Goal: Information Seeking & Learning: Compare options

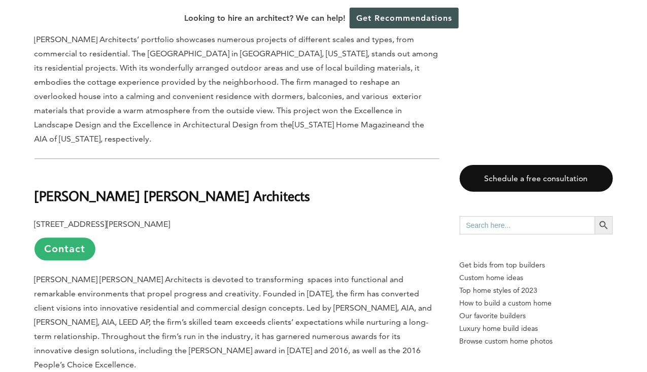
scroll to position [1034, 0]
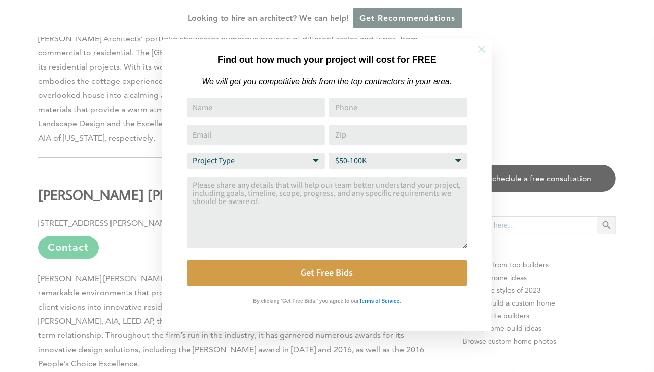
click at [479, 48] on icon at bounding box center [481, 49] width 11 height 11
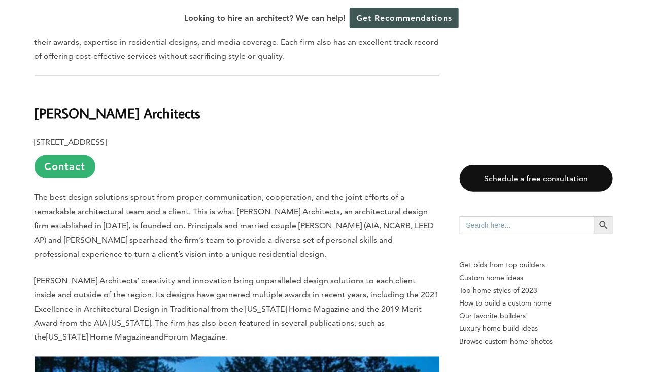
scroll to position [390, 0]
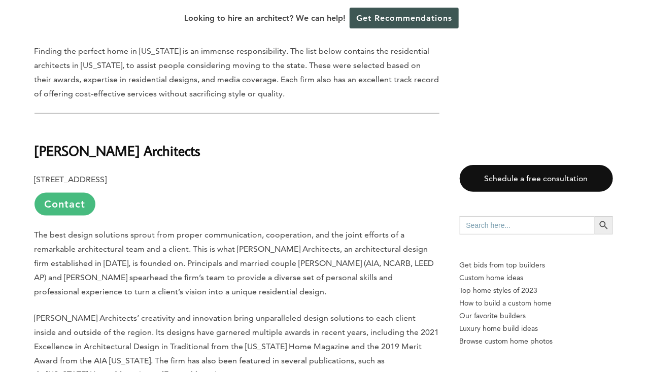
click at [70, 199] on link "Contact" at bounding box center [64, 204] width 61 height 23
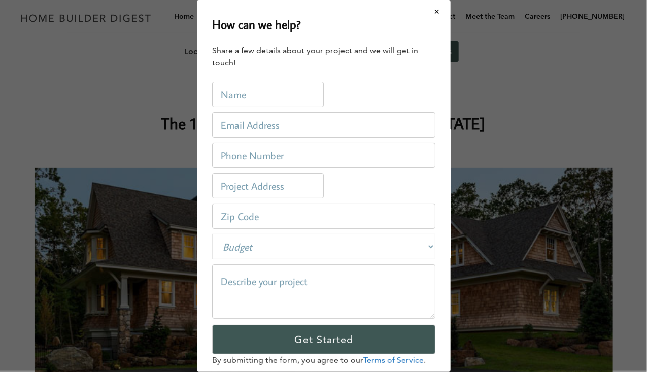
scroll to position [0, 0]
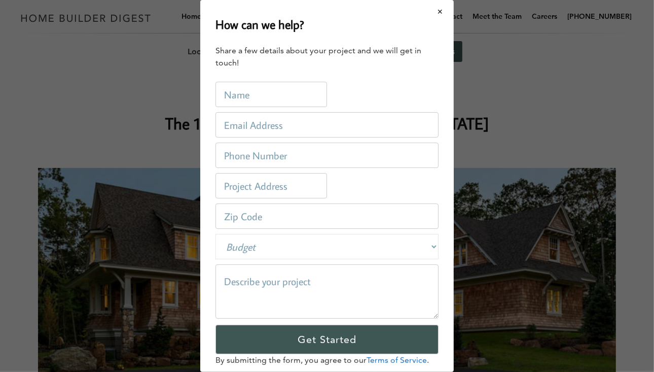
click at [432, 11] on button "Close modal" at bounding box center [440, 11] width 27 height 21
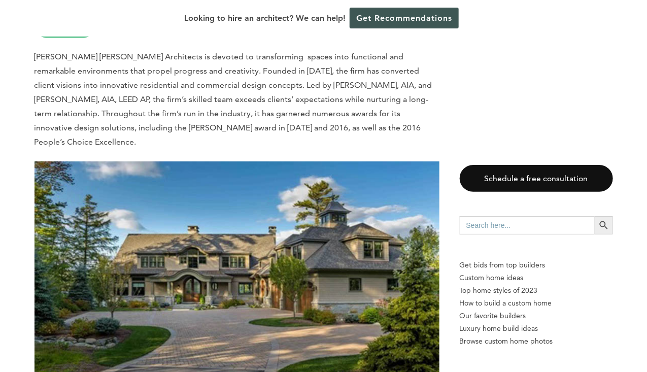
scroll to position [1257, 0]
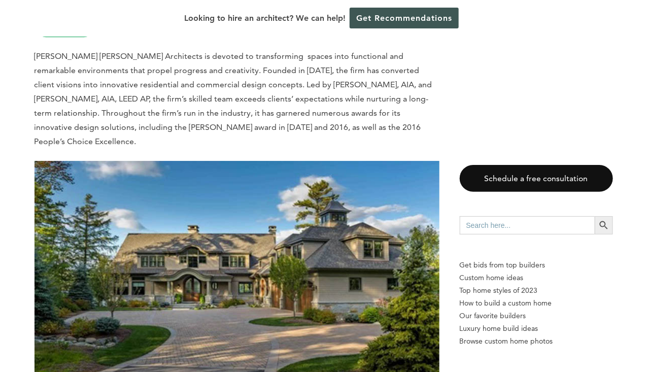
click at [197, 301] on img at bounding box center [236, 275] width 405 height 228
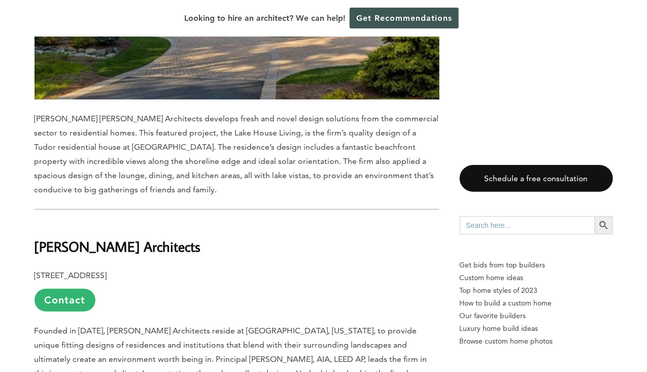
scroll to position [1546, 0]
drag, startPoint x: 197, startPoint y: 218, endPoint x: 32, endPoint y: 209, distance: 165.5
copy b "[PERSON_NAME] Architects"
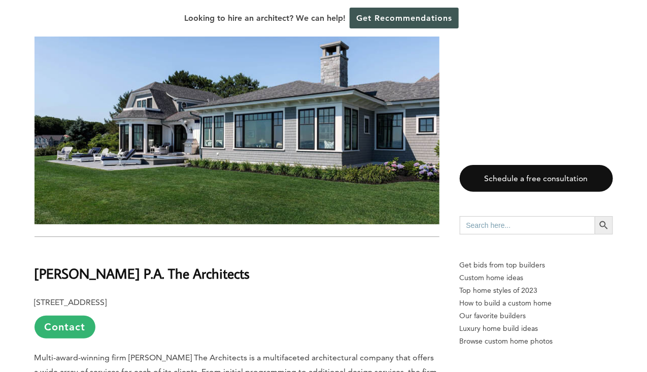
scroll to position [6090, 0]
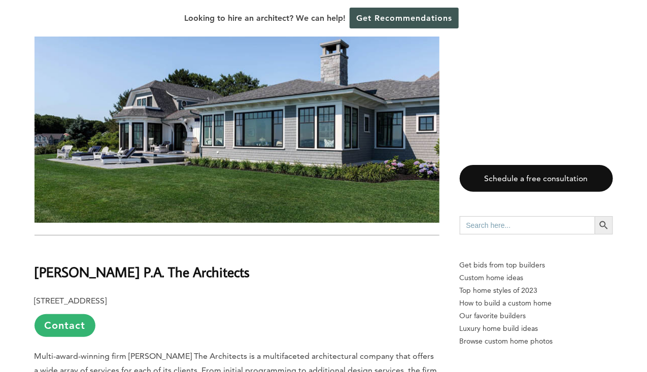
drag, startPoint x: 219, startPoint y: 231, endPoint x: 31, endPoint y: 230, distance: 188.1
drag, startPoint x: 31, startPoint y: 230, endPoint x: 217, endPoint y: 234, distance: 186.2
click at [217, 247] on h2 "[PERSON_NAME] P.A. The Architects" at bounding box center [236, 264] width 405 height 35
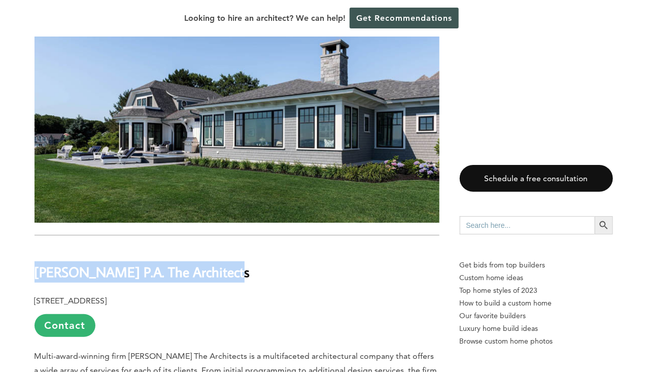
drag, startPoint x: 35, startPoint y: 231, endPoint x: 220, endPoint y: 205, distance: 186.4
click at [220, 247] on h2 "[PERSON_NAME] P.A. The Architects" at bounding box center [236, 264] width 405 height 35
copy b "[PERSON_NAME] P.A. The Architects"
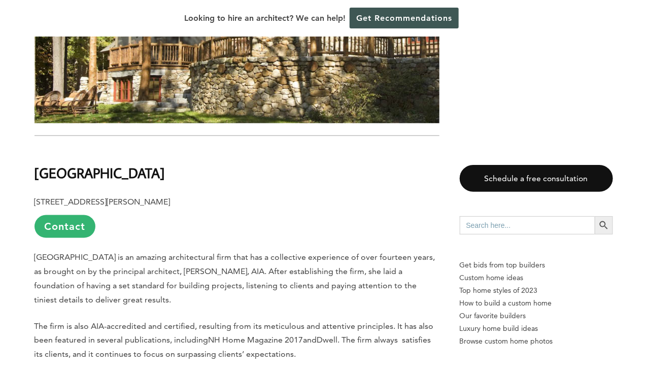
scroll to position [7964, 0]
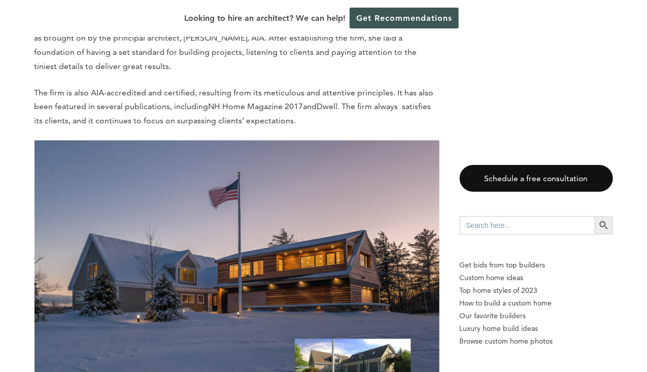
click at [217, 222] on img at bounding box center [236, 262] width 405 height 245
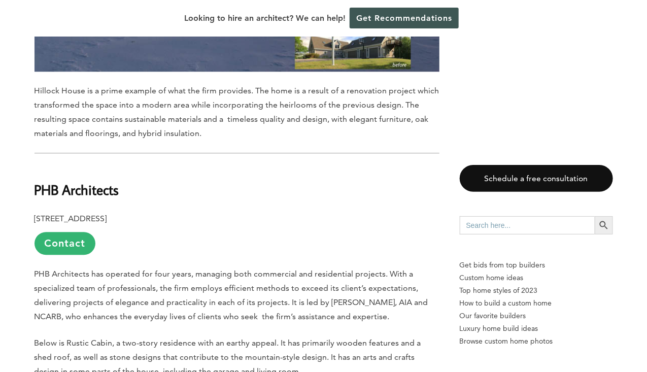
scroll to position [8512, 0]
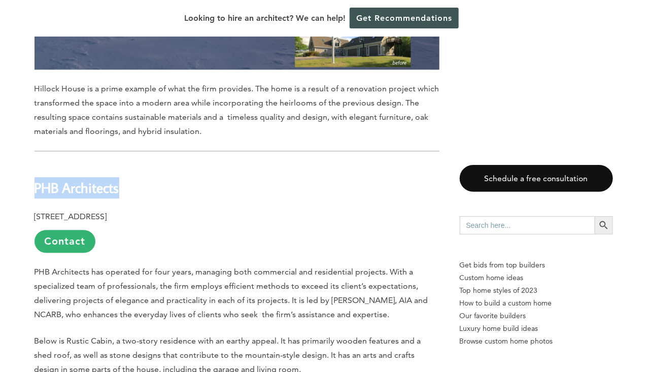
drag, startPoint x: 119, startPoint y: 150, endPoint x: 37, endPoint y: 132, distance: 83.9
click at [37, 163] on h2 "PHB Architects" at bounding box center [236, 180] width 405 height 35
copy b "PHB Architects"
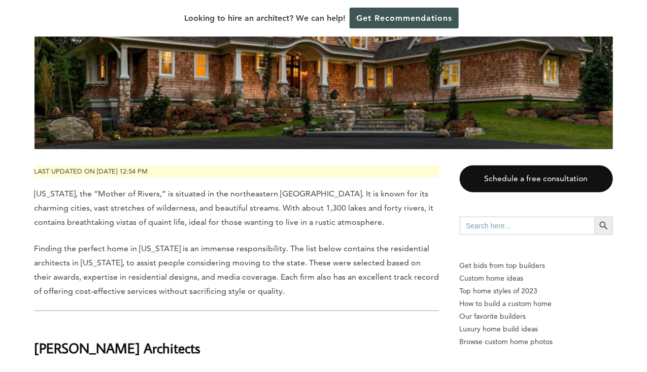
scroll to position [0, 0]
